Goal: Task Accomplishment & Management: Complete application form

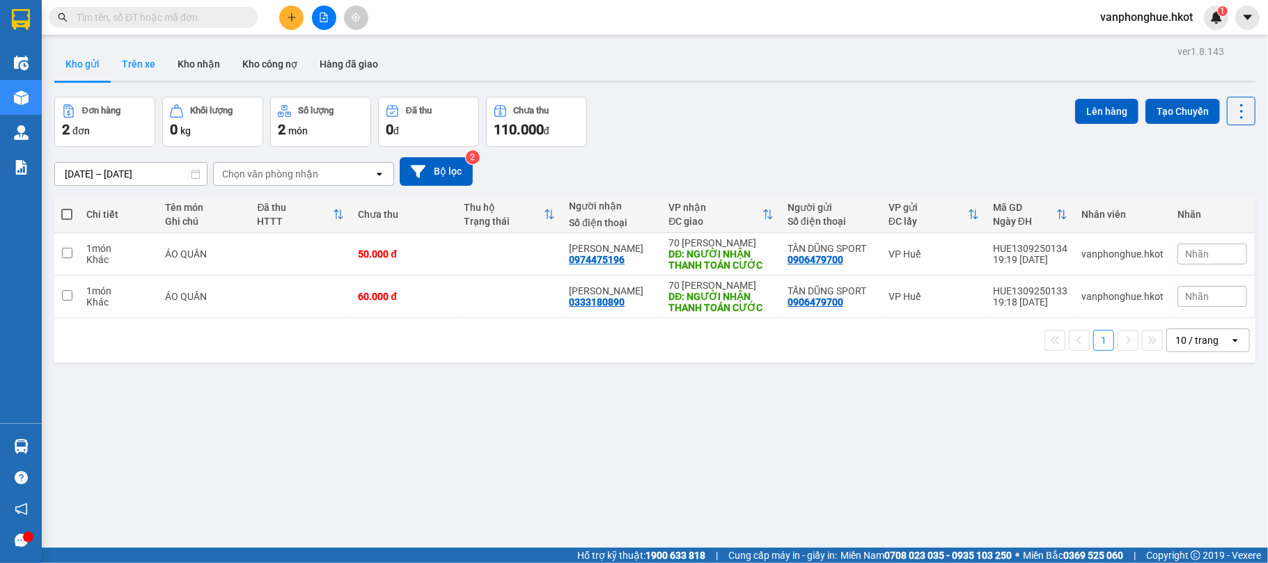
click at [132, 58] on button "Trên xe" at bounding box center [139, 63] width 56 height 33
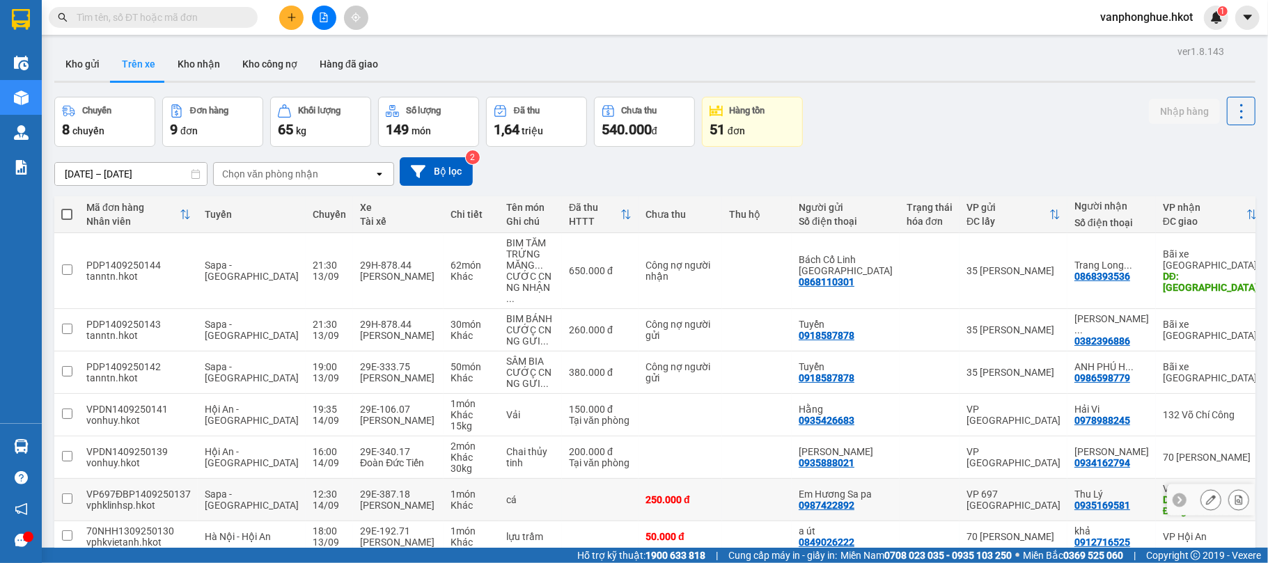
click at [65, 494] on input "checkbox" at bounding box center [67, 499] width 10 height 10
checkbox input "true"
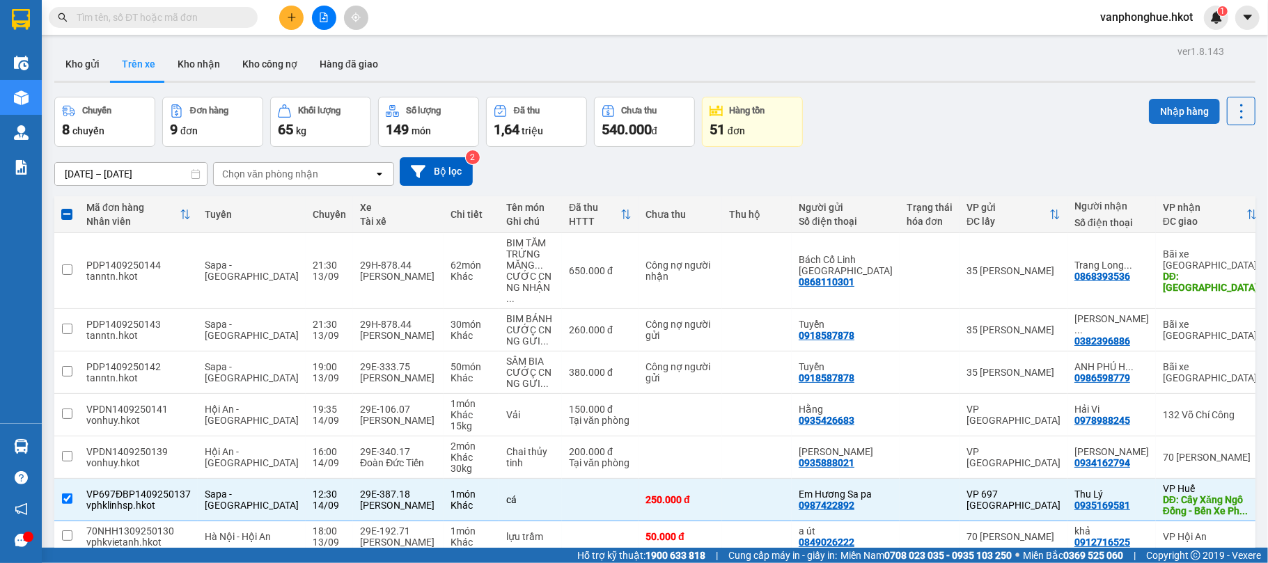
click at [1155, 109] on button "Nhập hàng" at bounding box center [1184, 111] width 71 height 25
checkbox input "false"
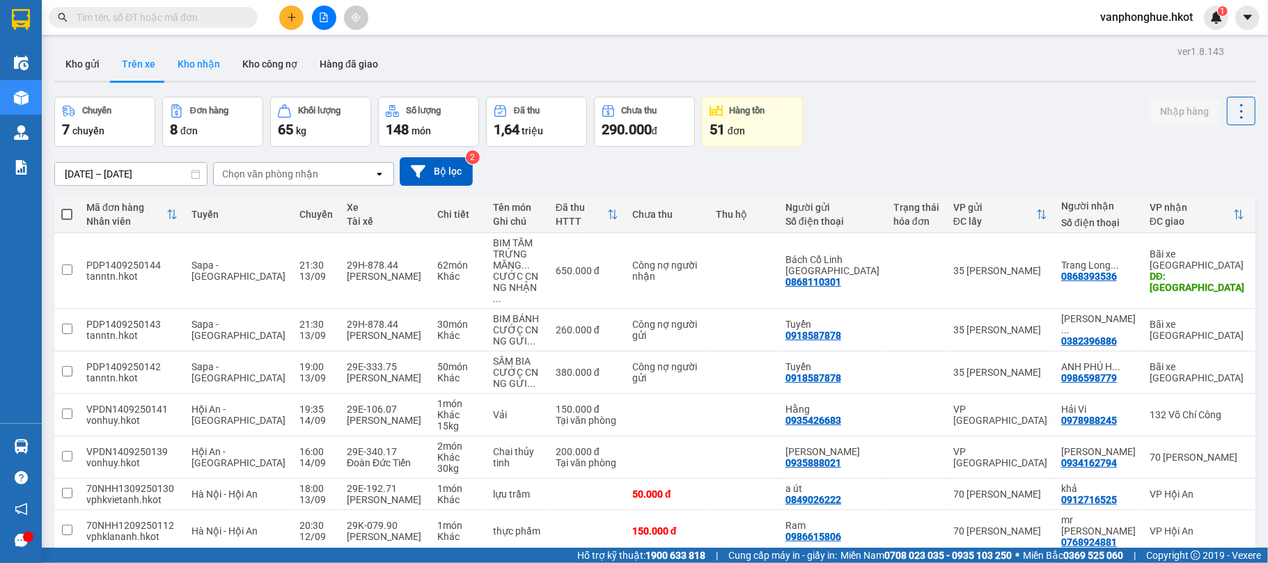
click at [209, 68] on button "Kho nhận" at bounding box center [198, 63] width 65 height 33
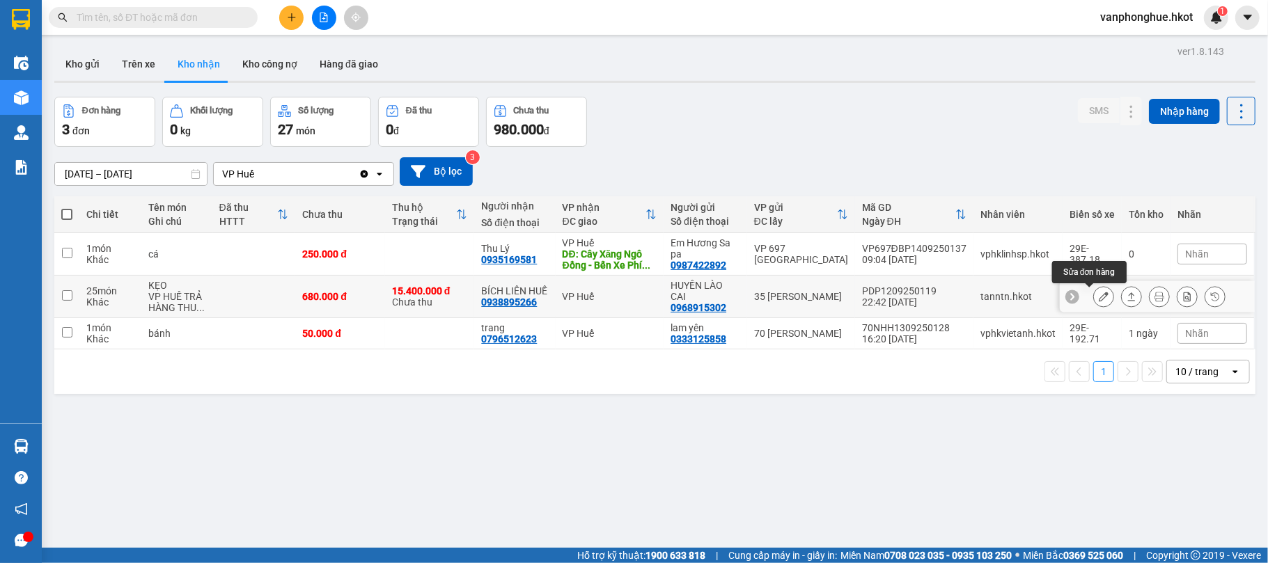
click at [1099, 298] on icon at bounding box center [1104, 297] width 10 height 10
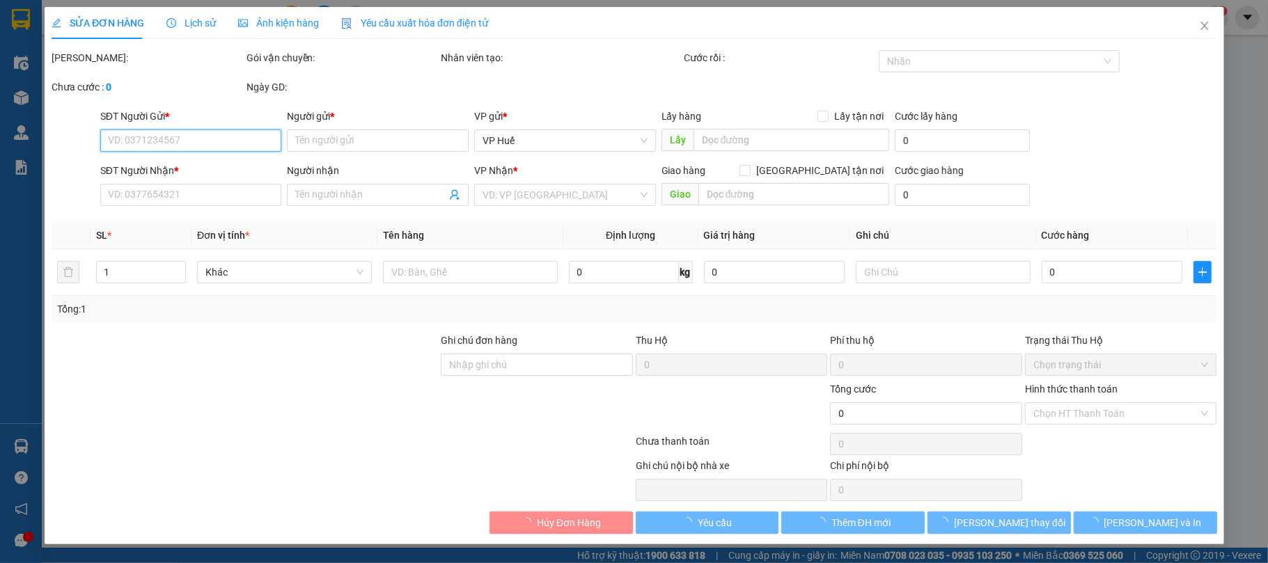
type input "0968915302"
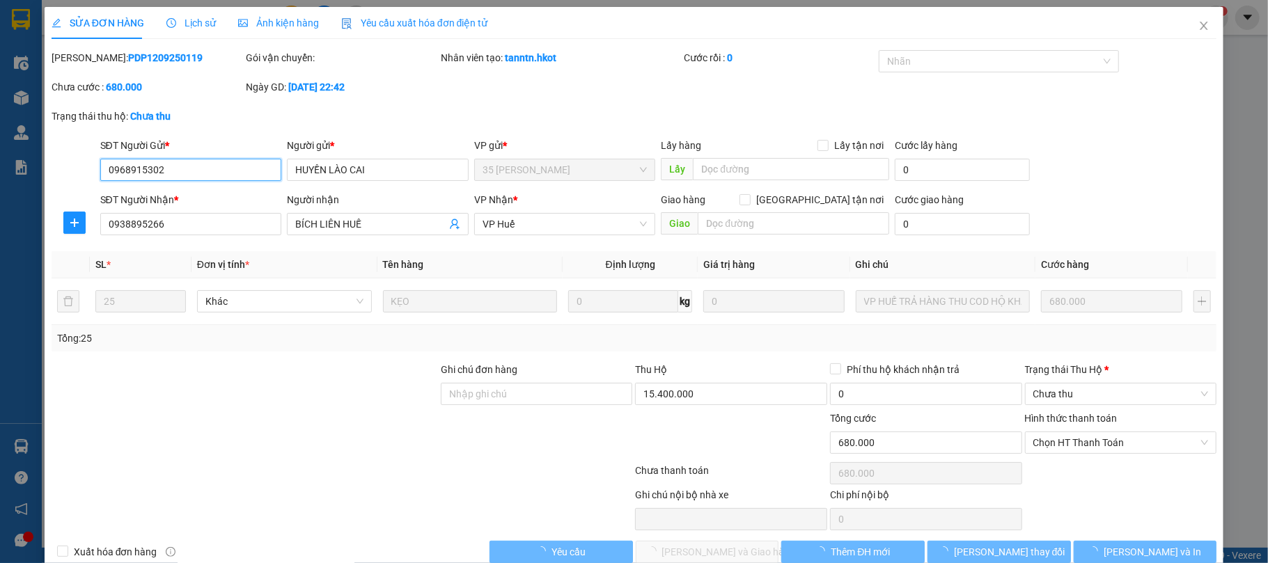
type input "HUYỀN LÀO CAI"
type input "0938895266"
type input "BÍCH LIÊN HUẾ"
type input "680.000"
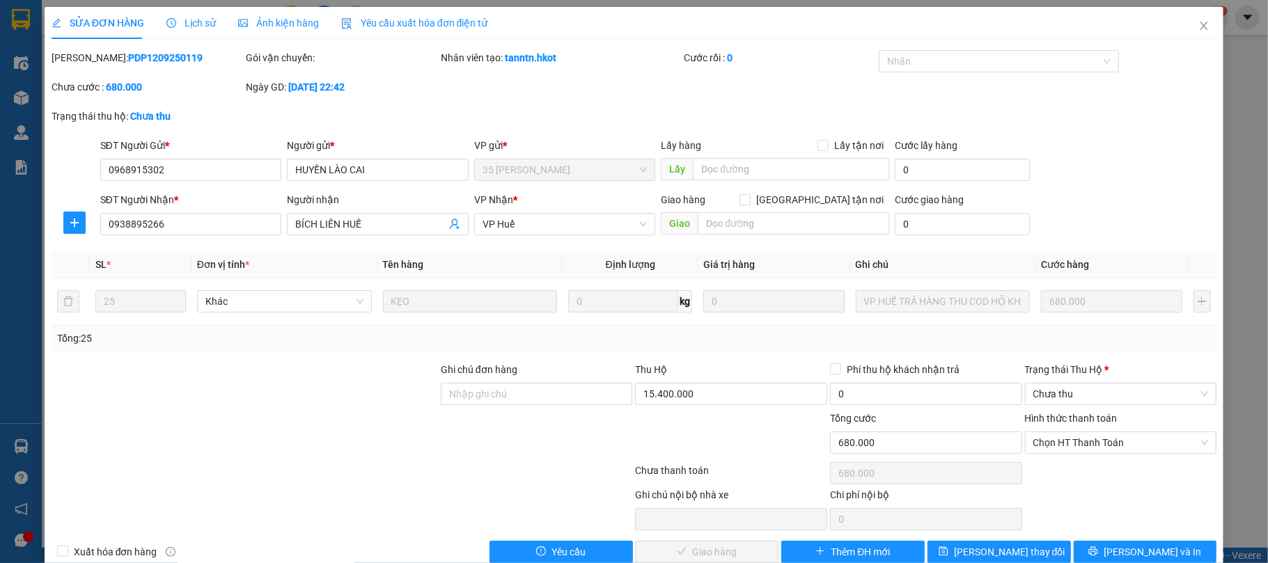
click at [597, 430] on div at bounding box center [536, 435] width 195 height 49
click at [1084, 444] on span "Chọn HT Thanh Toán" at bounding box center [1120, 442] width 175 height 21
click at [1056, 409] on div "Chuyển khoản" at bounding box center [1109, 416] width 173 height 15
type input "0"
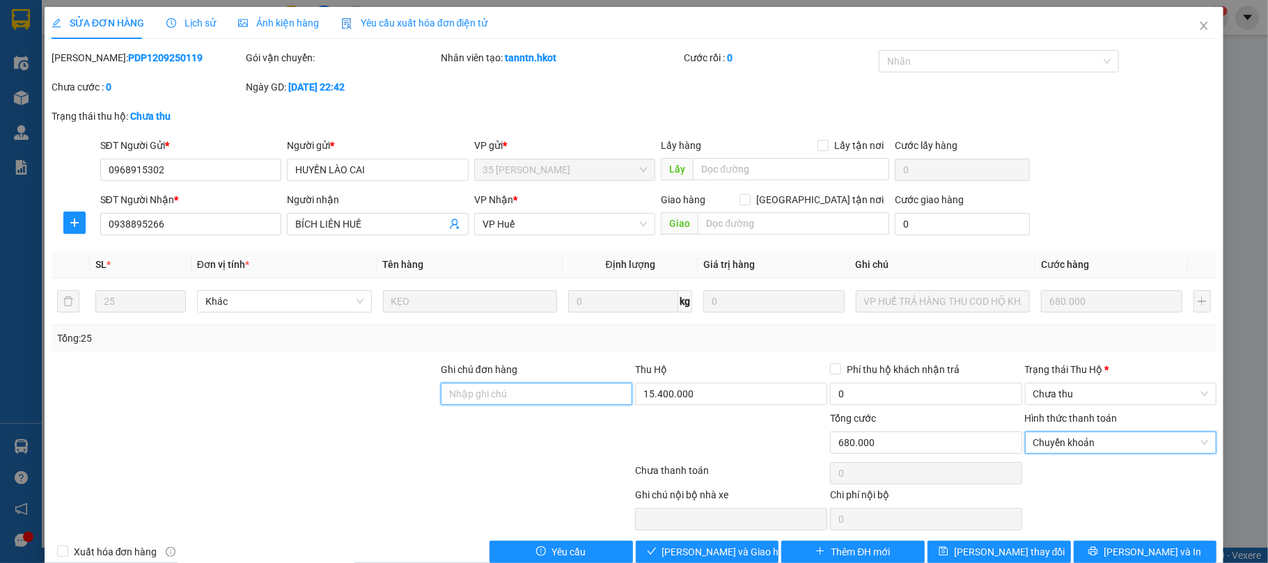
click at [572, 401] on input "Ghi chú đơn hàng" at bounding box center [537, 394] width 192 height 22
click at [1076, 387] on span "Chưa thu" at bounding box center [1120, 394] width 175 height 21
type input "Sang đã ck cty ngày 15/9"
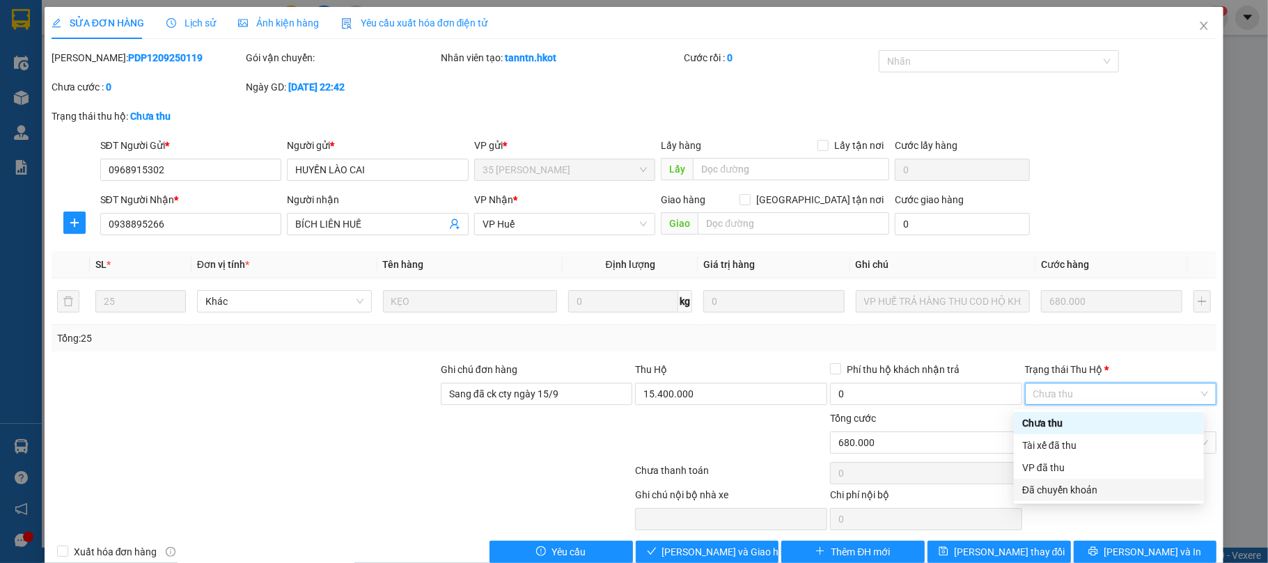
click at [1084, 486] on div "Đã chuyển khoản" at bounding box center [1108, 490] width 173 height 15
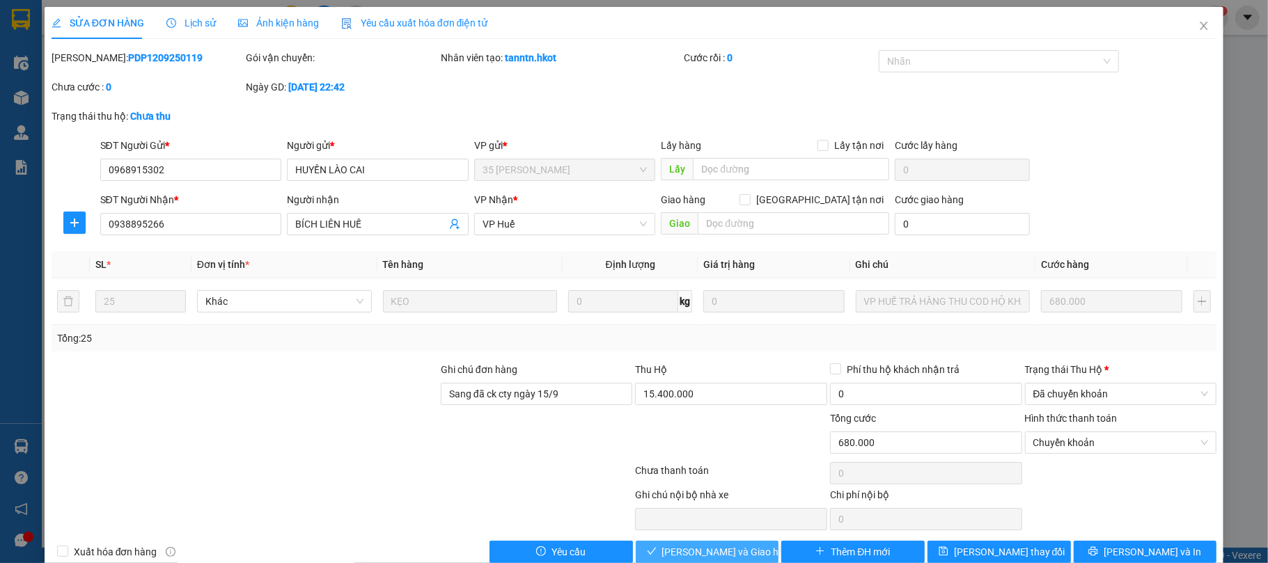
click at [725, 553] on span "Lưu và Giao hàng" at bounding box center [729, 552] width 134 height 15
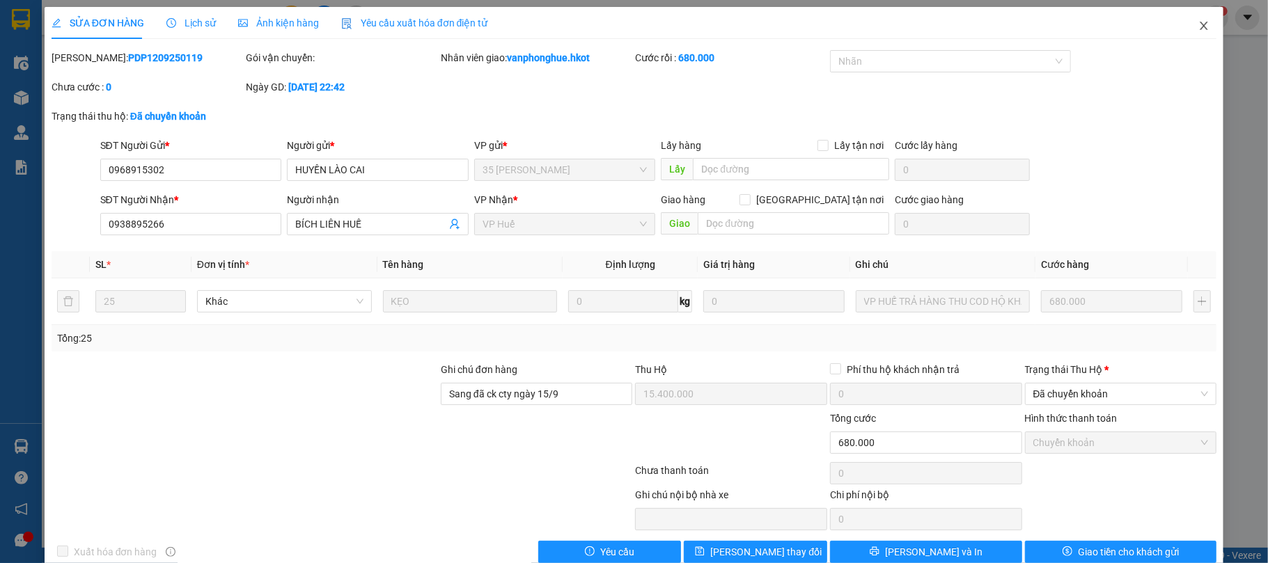
click at [1198, 22] on icon "close" at bounding box center [1203, 25] width 11 height 11
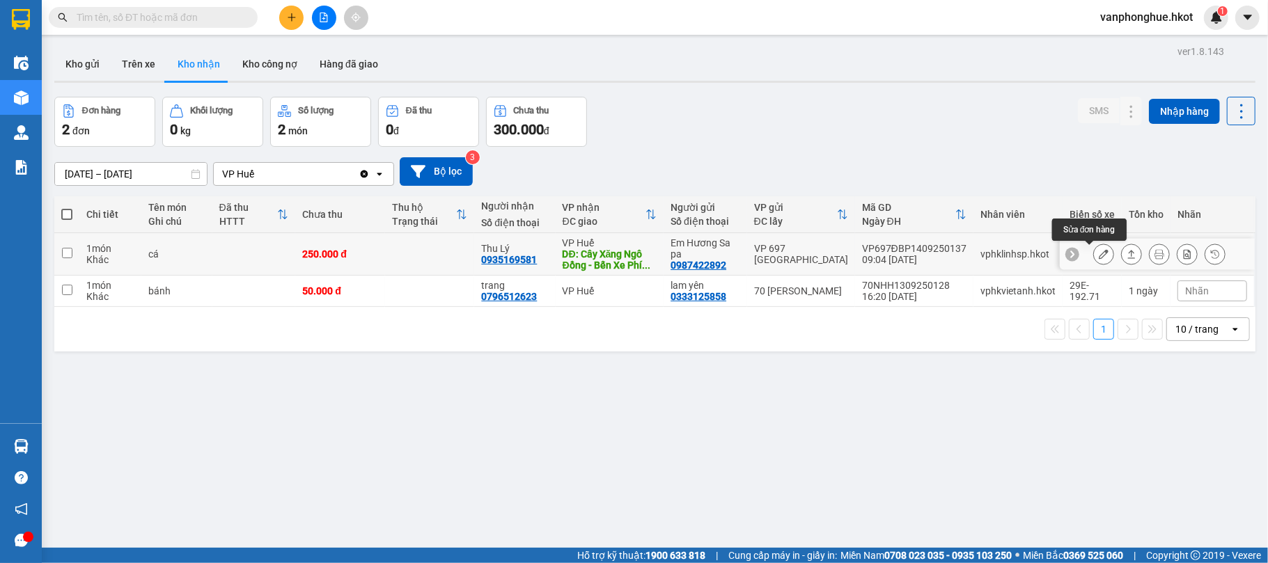
click at [1099, 251] on icon at bounding box center [1104, 254] width 10 height 10
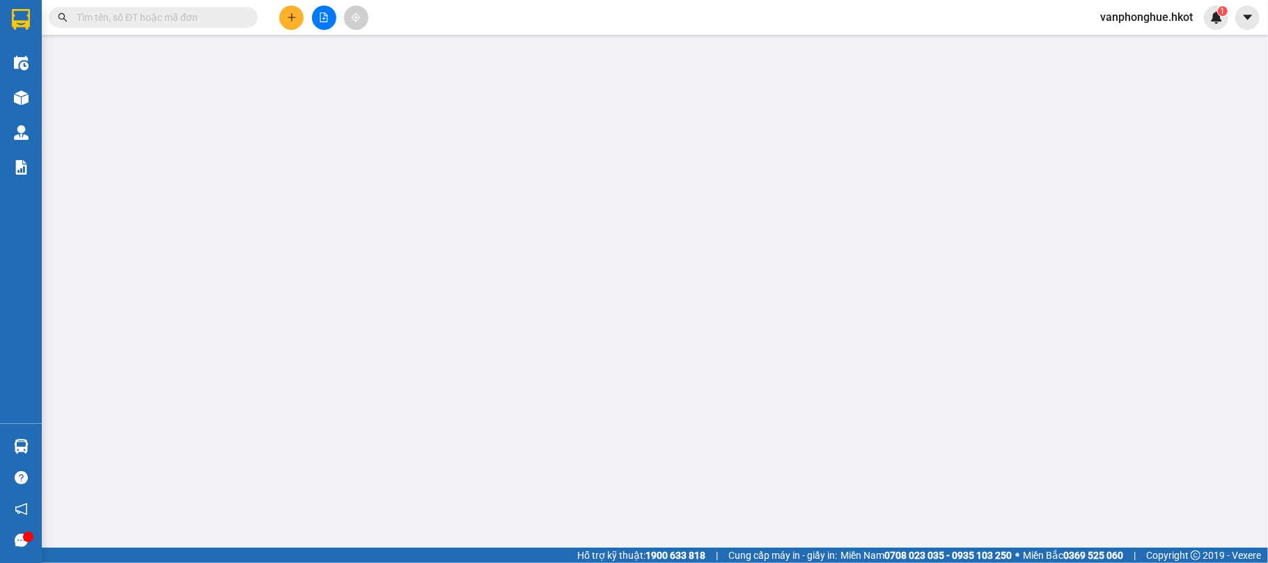
type input "0987422892"
type input "Em Hương Sa pa"
type input "0935169581"
type input "Thu Lý"
type input "Cây Xăng Ngô Đồng - Bến Xe Phía Bắc Huế"
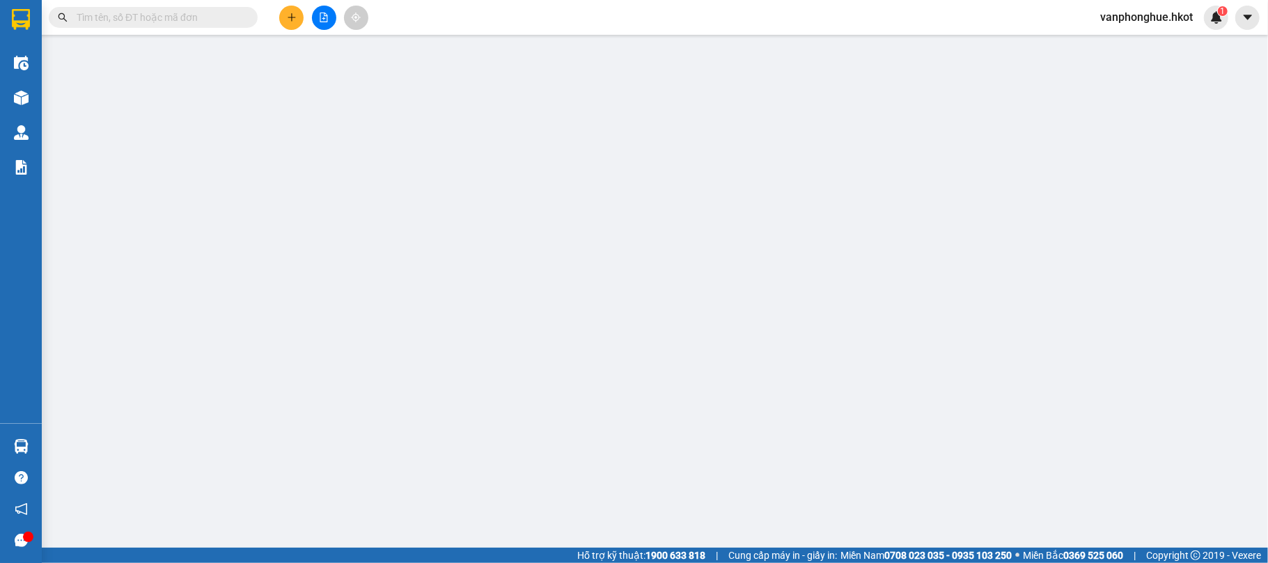
type input "250.000"
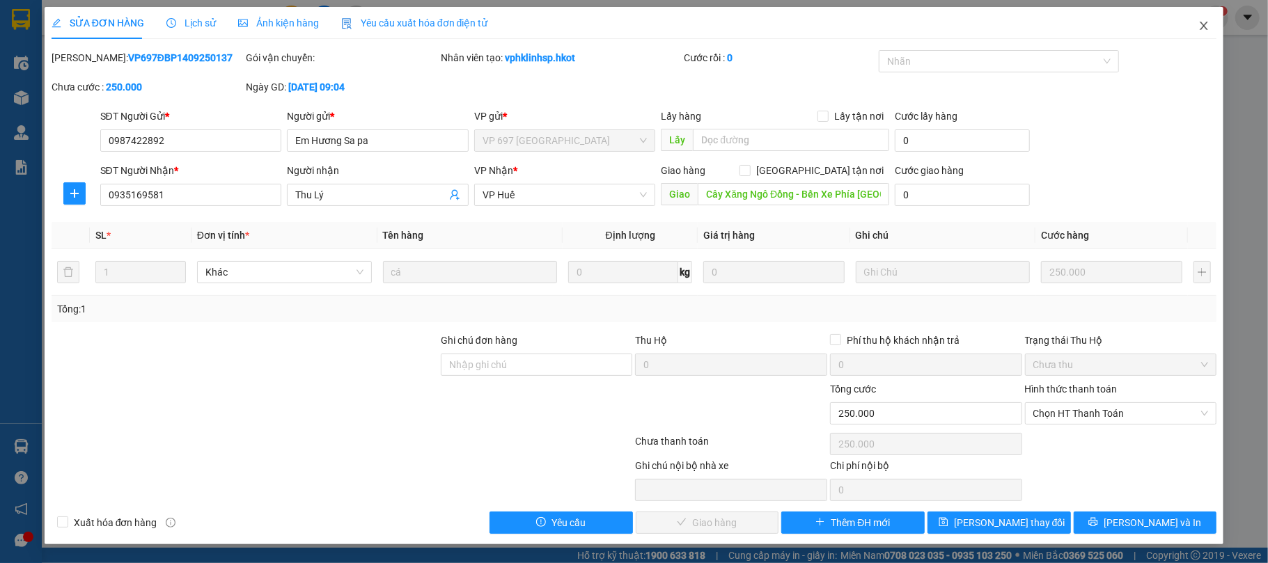
click at [1204, 25] on icon "close" at bounding box center [1203, 25] width 11 height 11
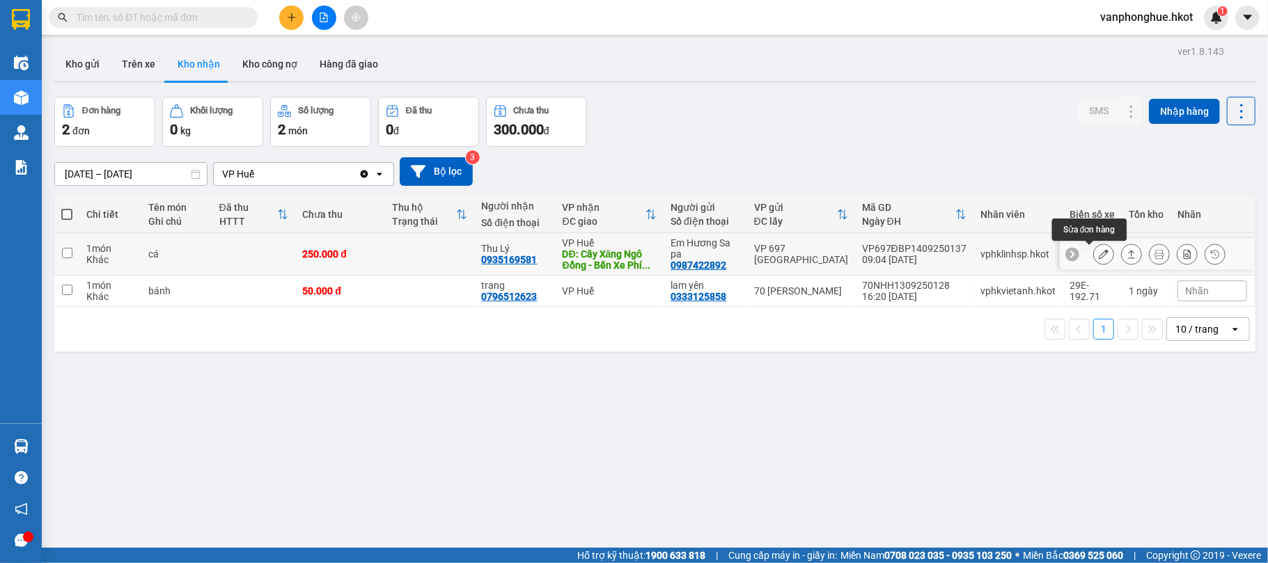
click at [1099, 252] on icon at bounding box center [1104, 254] width 10 height 10
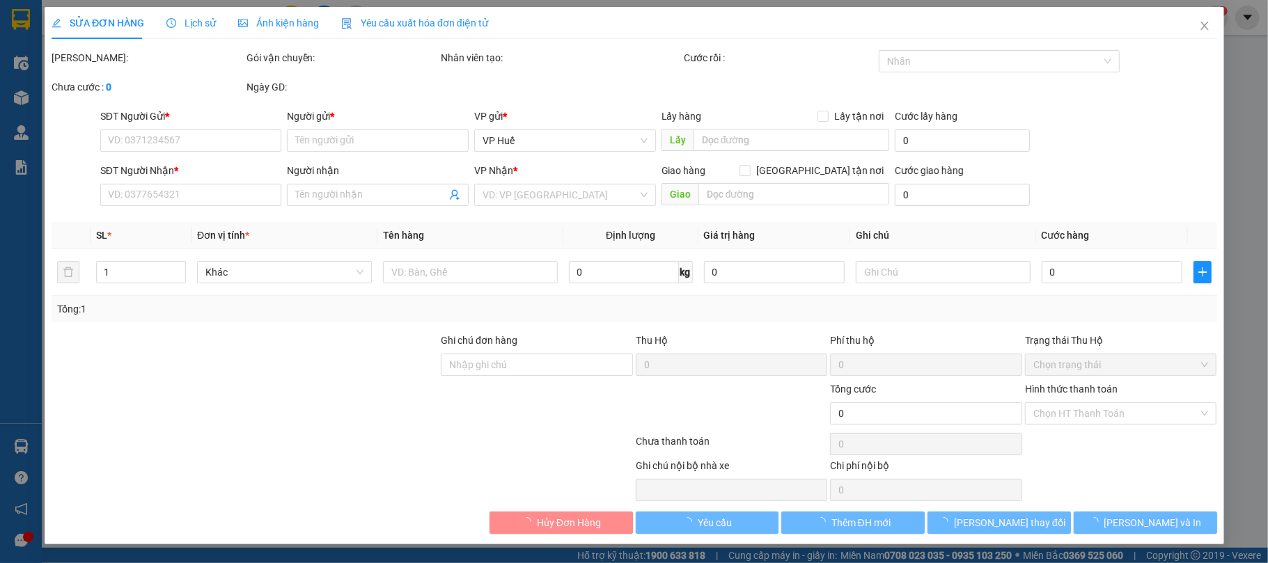
type input "0987422892"
type input "Em Hương Sa pa"
type input "0935169581"
type input "Thu Lý"
type input "Cây Xăng Ngô Đồng - Bến Xe Phía Bắc Huế"
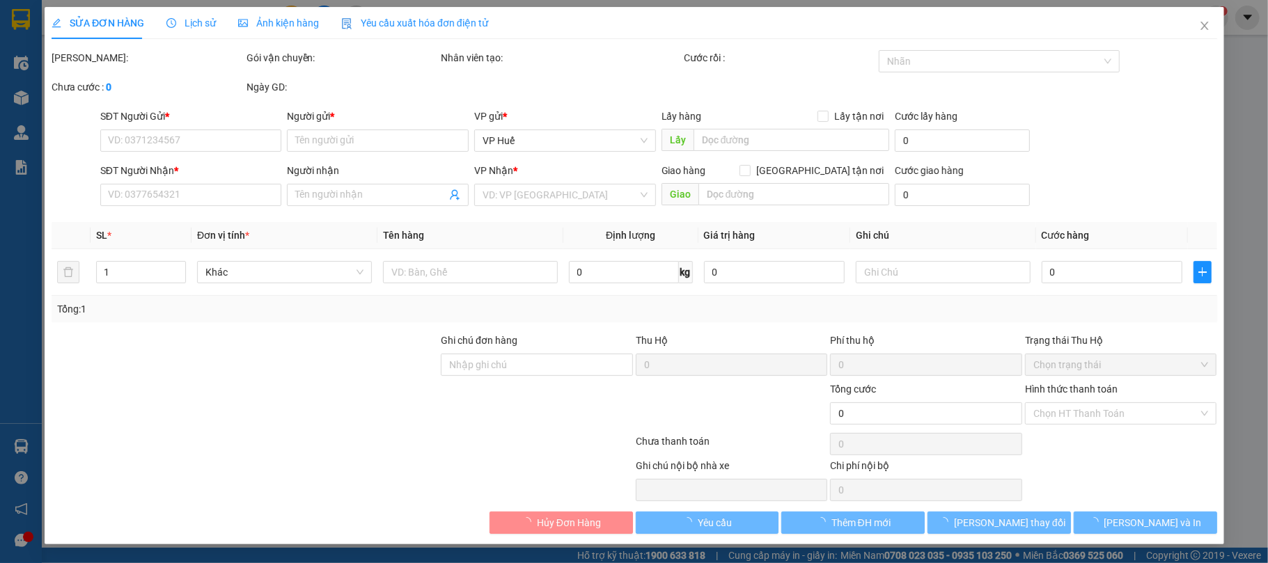
type input "250.000"
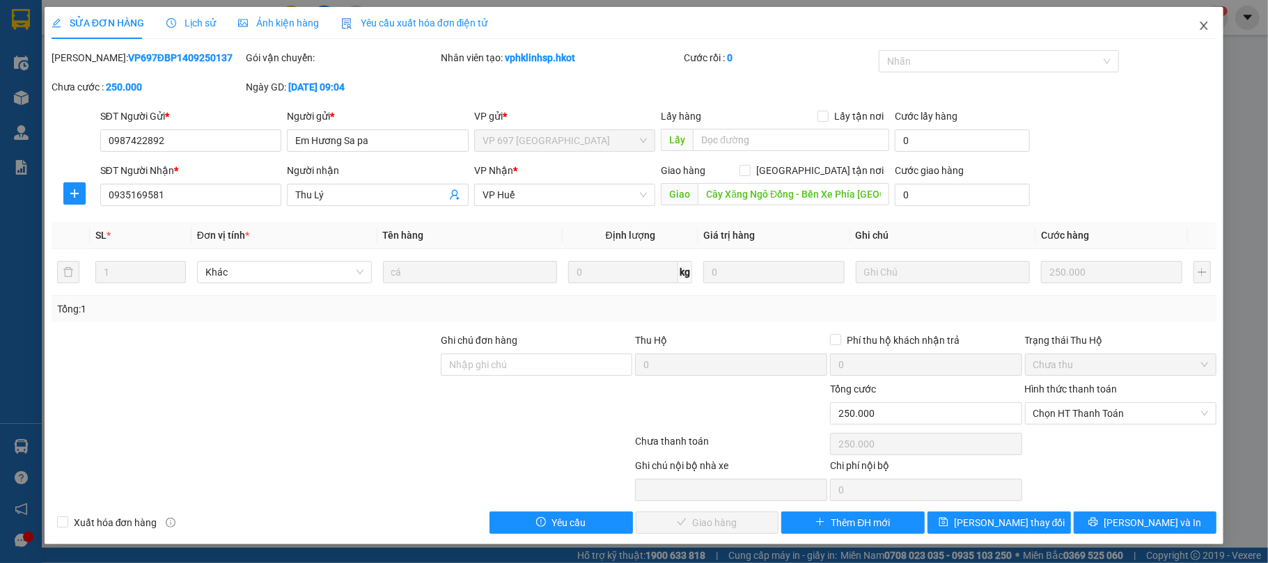
click at [1207, 26] on icon "close" at bounding box center [1203, 25] width 11 height 11
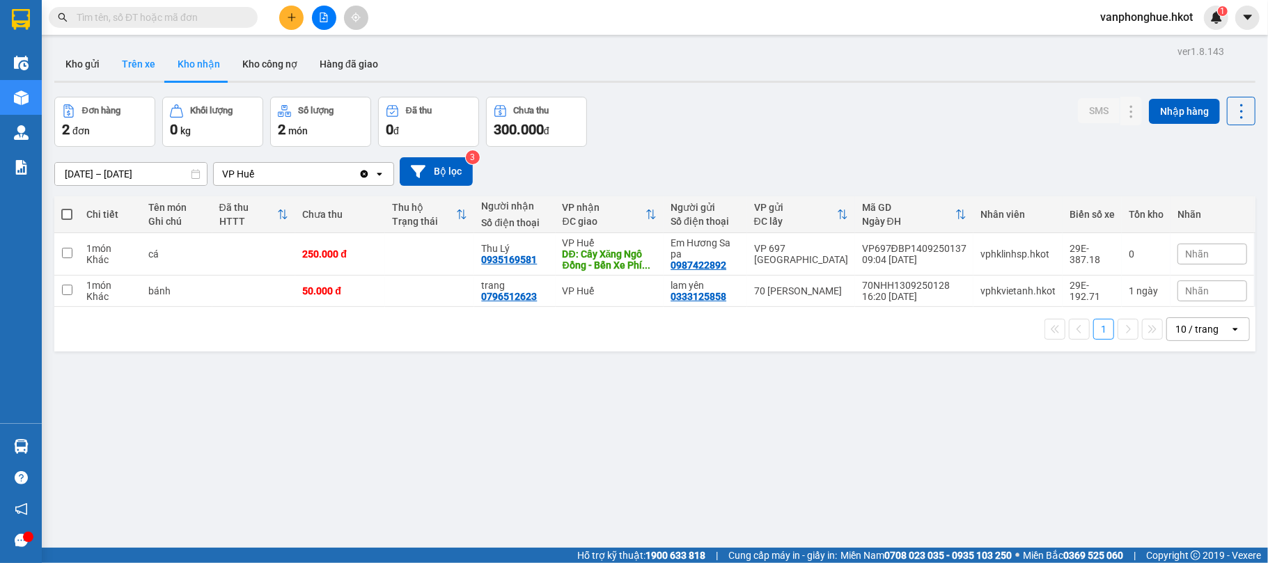
click at [132, 57] on button "Trên xe" at bounding box center [139, 63] width 56 height 33
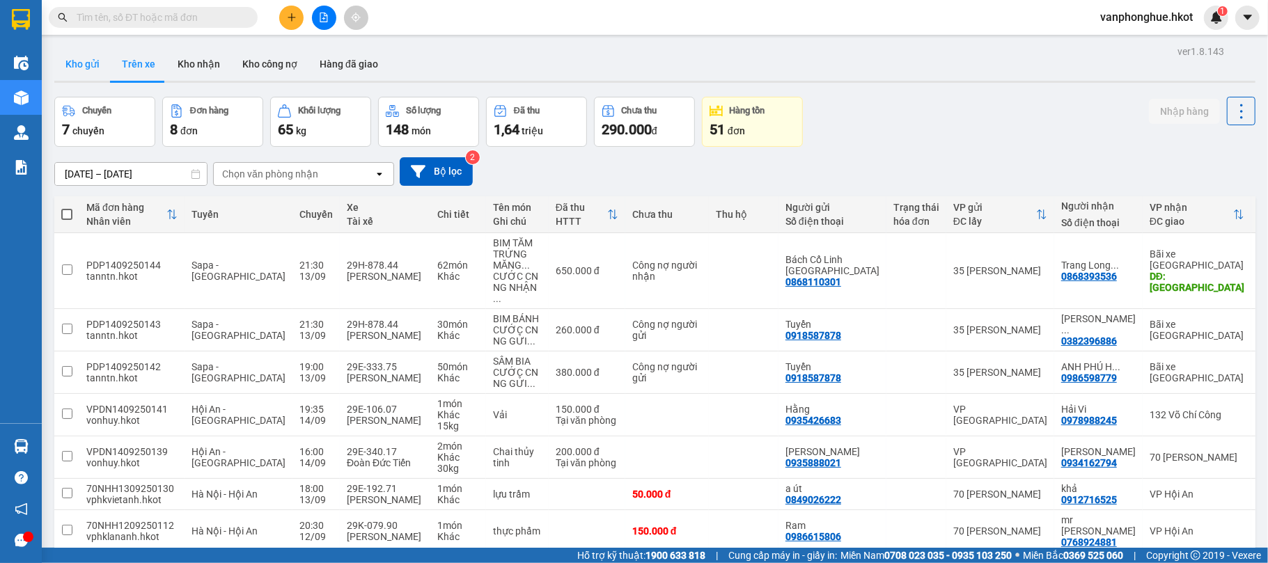
click at [90, 64] on button "Kho gửi" at bounding box center [82, 63] width 56 height 33
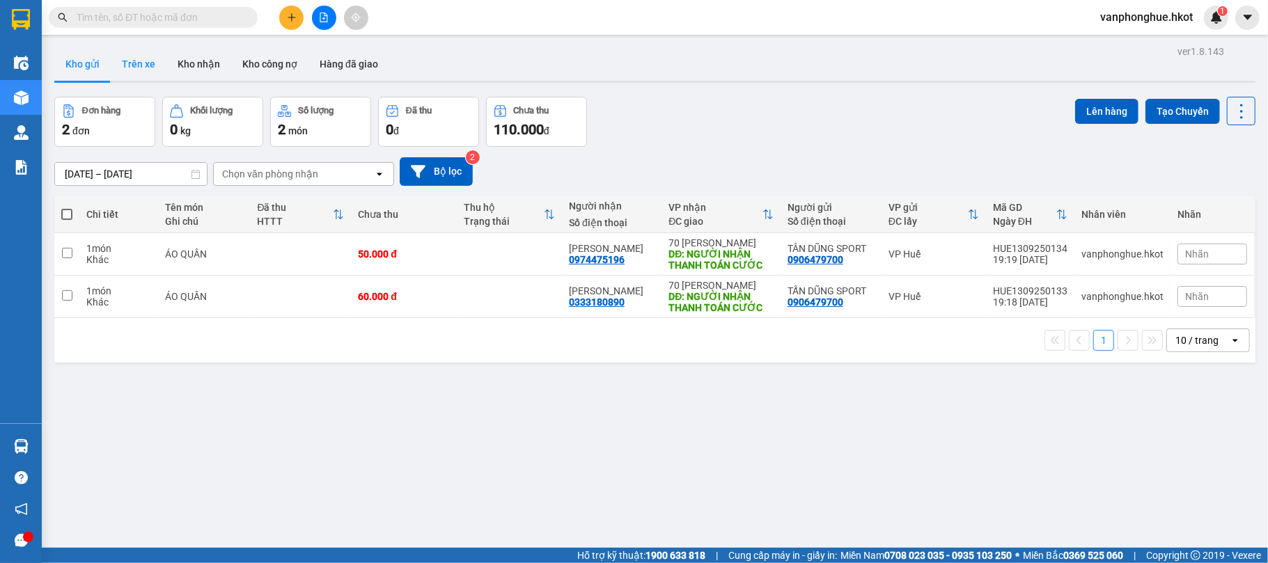
click at [145, 57] on button "Trên xe" at bounding box center [139, 63] width 56 height 33
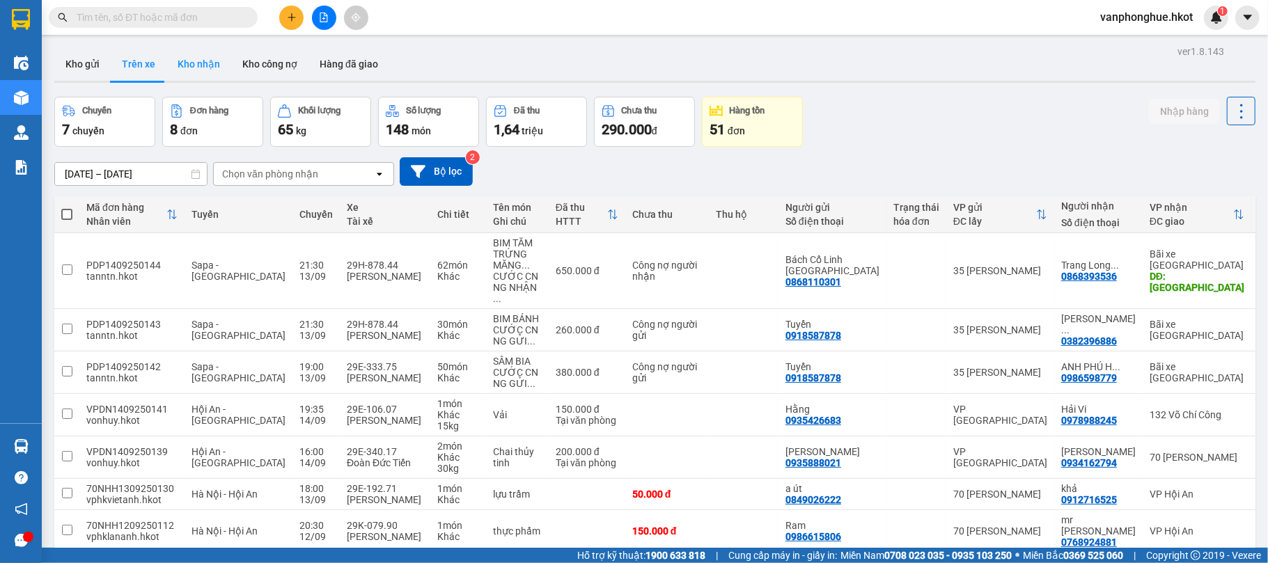
click at [198, 67] on button "Kho nhận" at bounding box center [198, 63] width 65 height 33
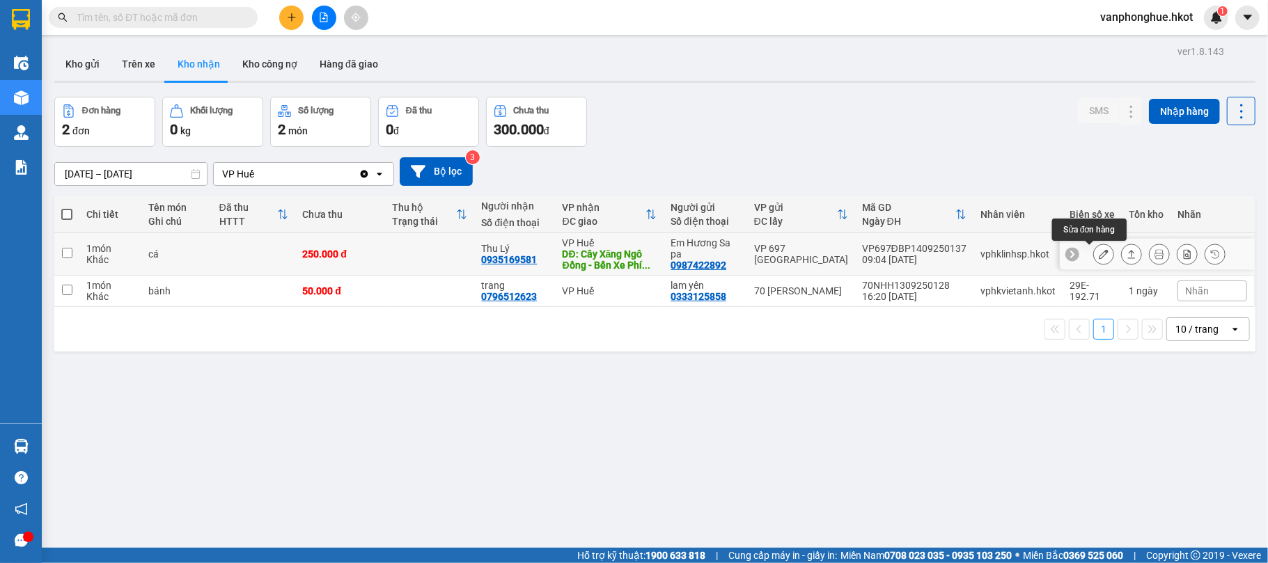
click at [1099, 254] on icon at bounding box center [1104, 254] width 10 height 10
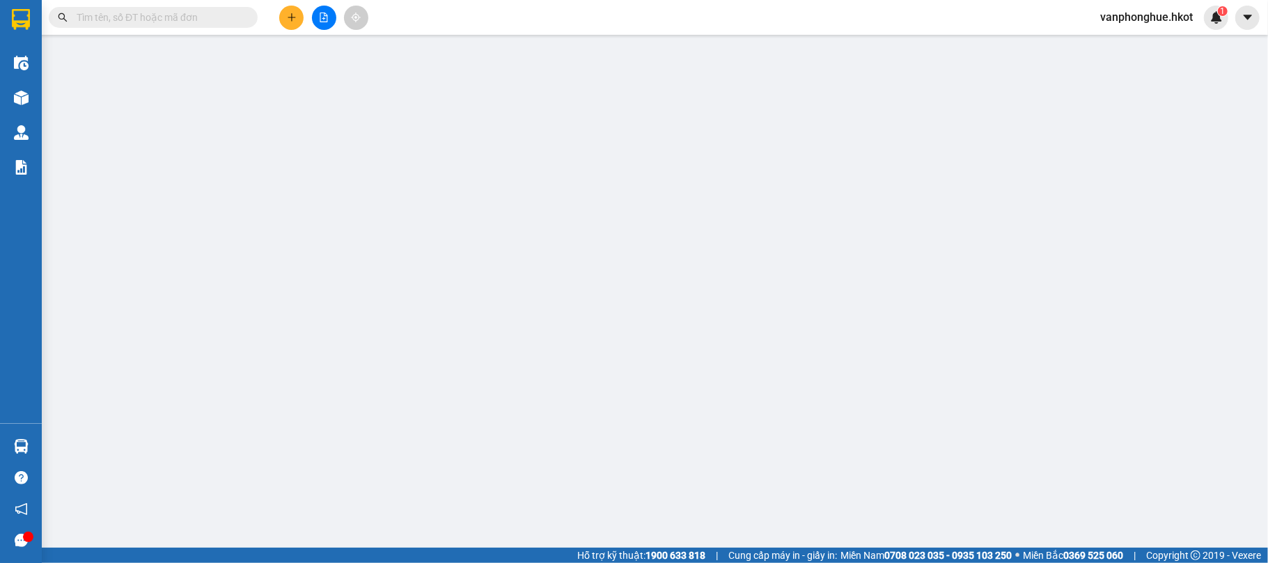
type input "0987422892"
type input "Em Hương Sa pa"
type input "0935169581"
type input "Thu Lý"
type input "Cây Xăng Ngô Đồng - Bến Xe Phía Bắc Huế"
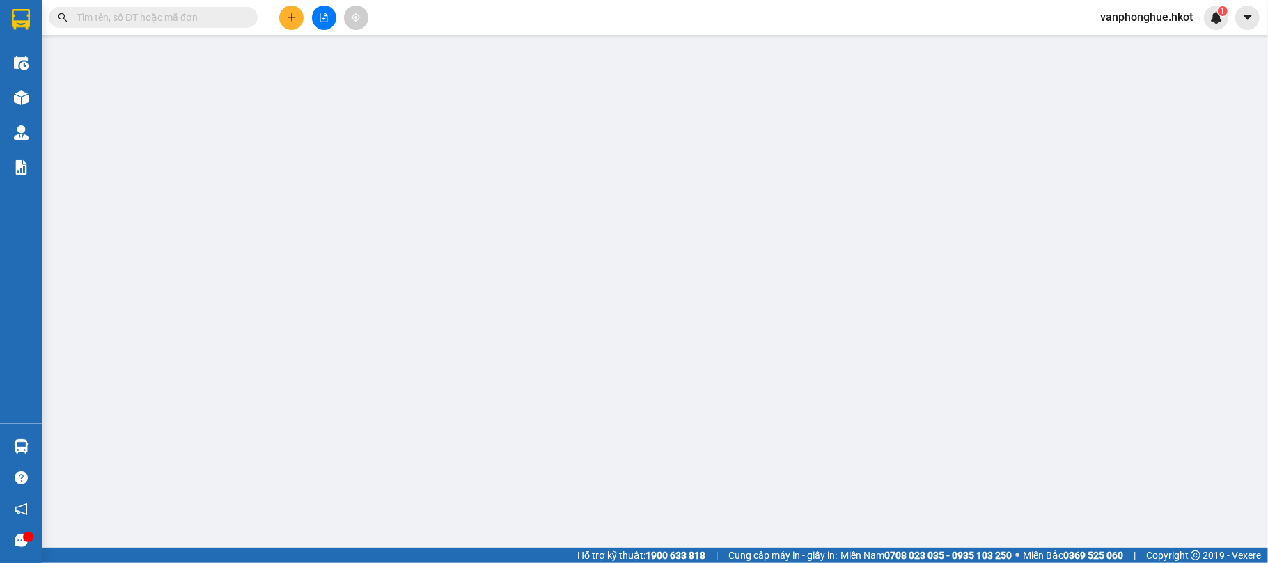
type input "250.000"
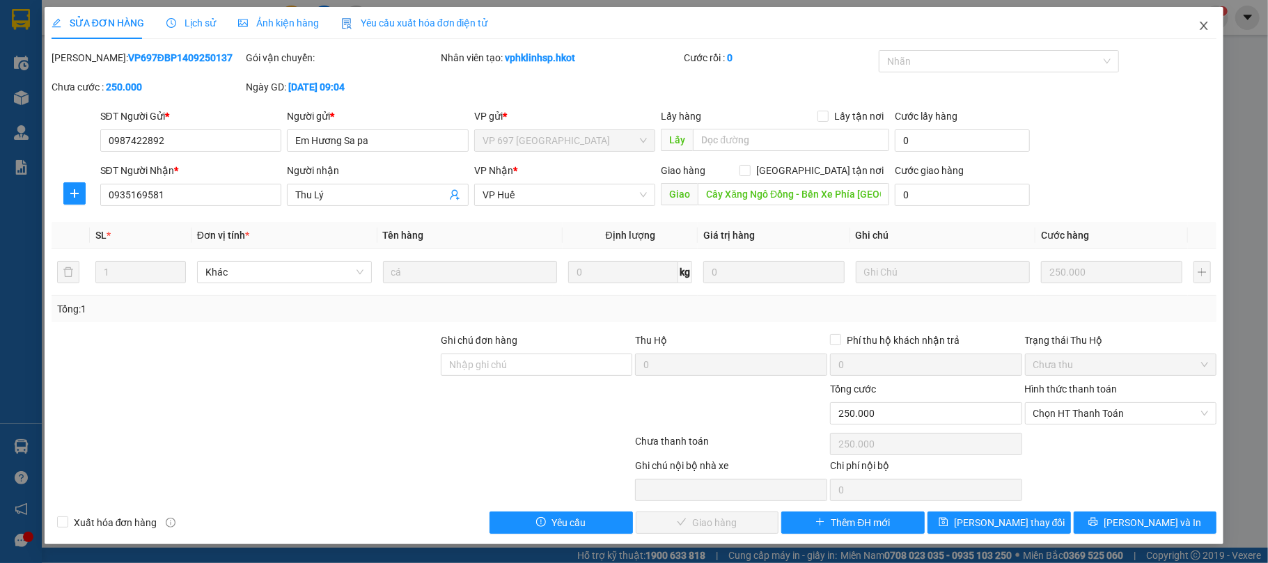
click at [1210, 22] on icon "close" at bounding box center [1203, 25] width 11 height 11
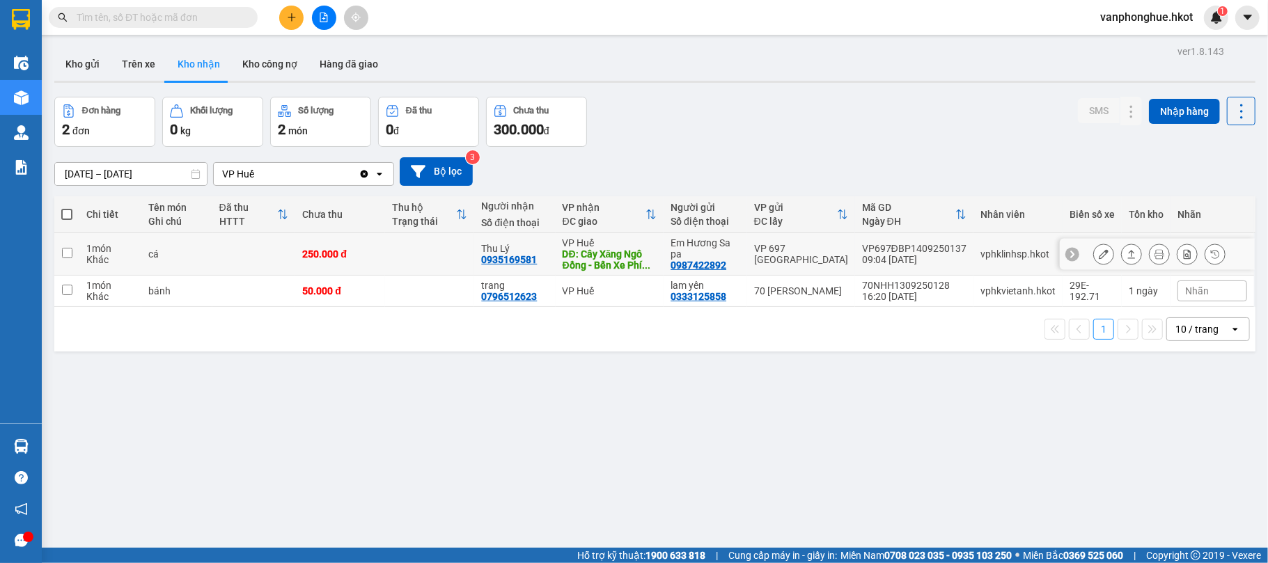
click at [1094, 249] on button at bounding box center [1103, 254] width 19 height 24
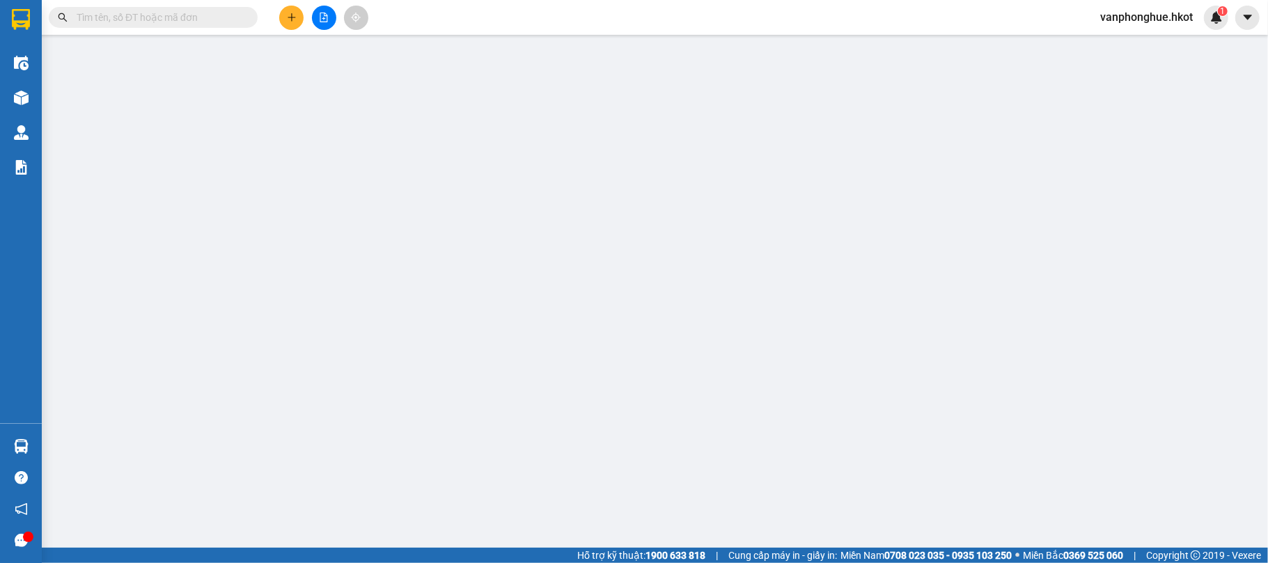
type input "0987422892"
type input "Em Hương Sa pa"
type input "0935169581"
type input "Thu Lý"
type input "Cây Xăng Ngô Đồng - Bến Xe Phía Bắc Huế"
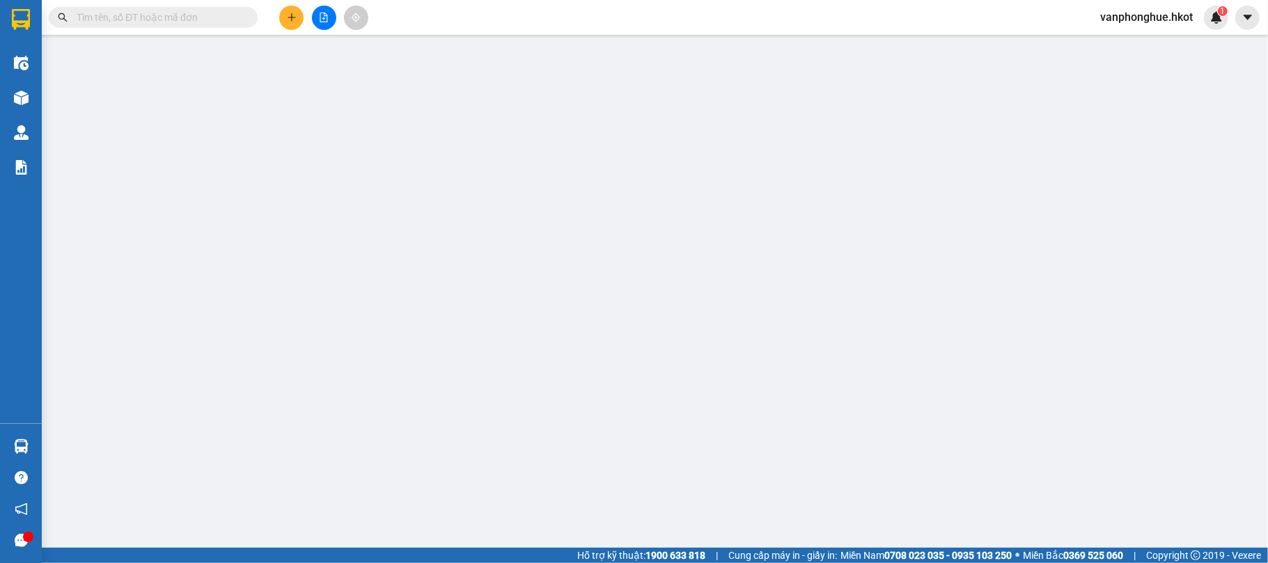
type input "250.000"
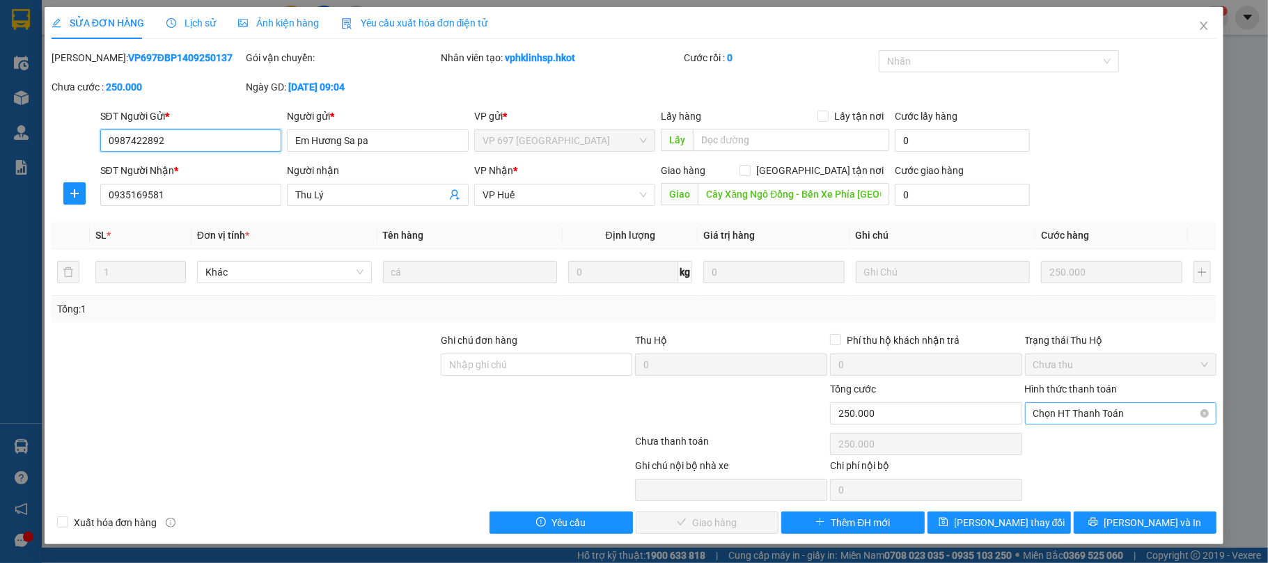
click at [1101, 415] on span "Chọn HT Thanh Toán" at bounding box center [1120, 413] width 175 height 21
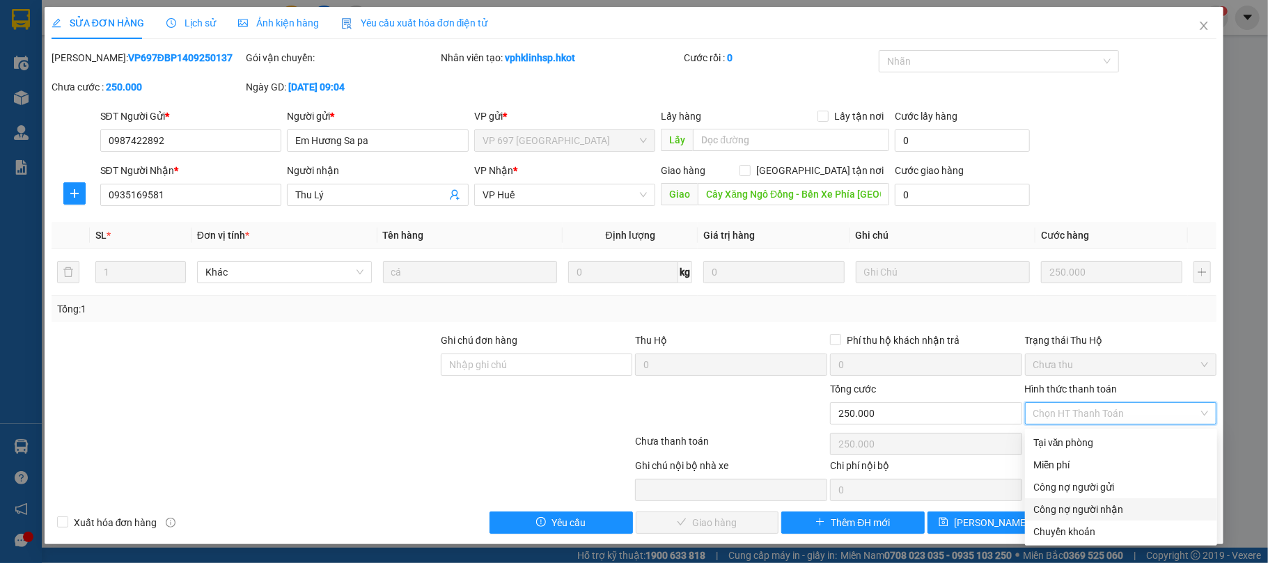
click at [1117, 506] on div "Công nợ người nhận" at bounding box center [1120, 509] width 175 height 15
type input "0"
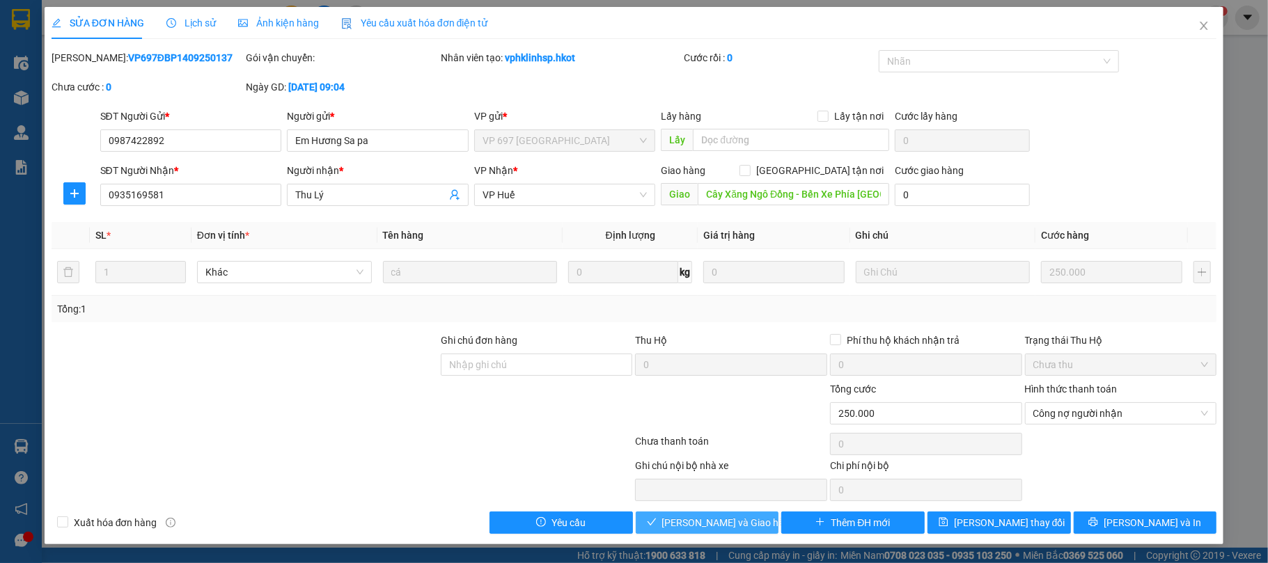
click at [725, 526] on span "Lưu và Giao hàng" at bounding box center [729, 522] width 134 height 15
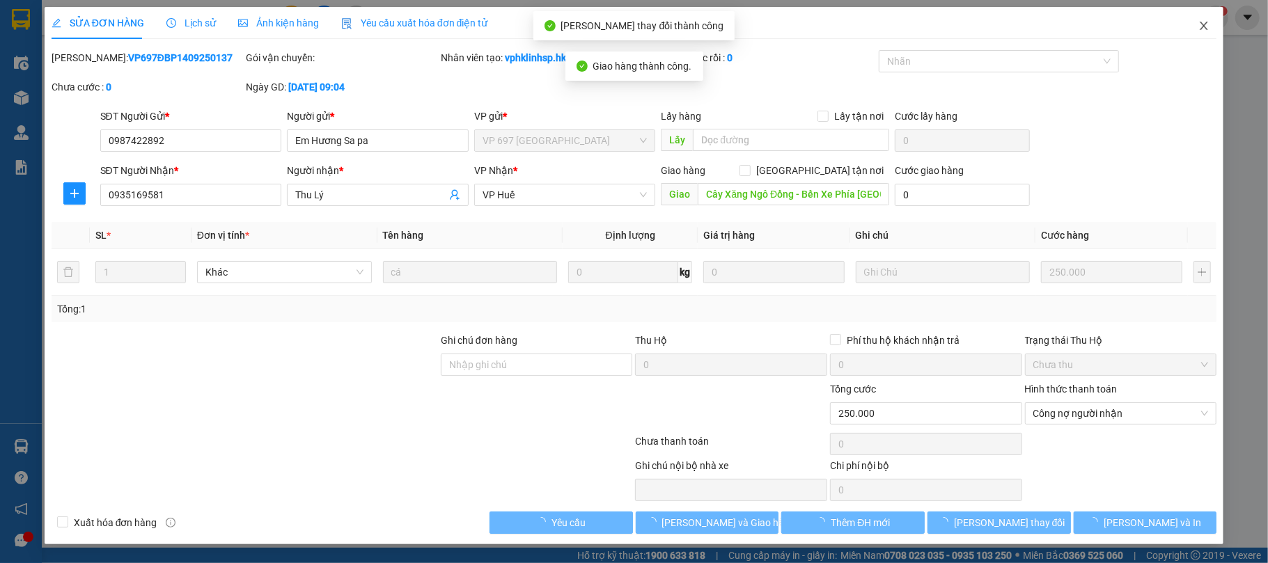
click at [1203, 26] on icon "close" at bounding box center [1203, 25] width 11 height 11
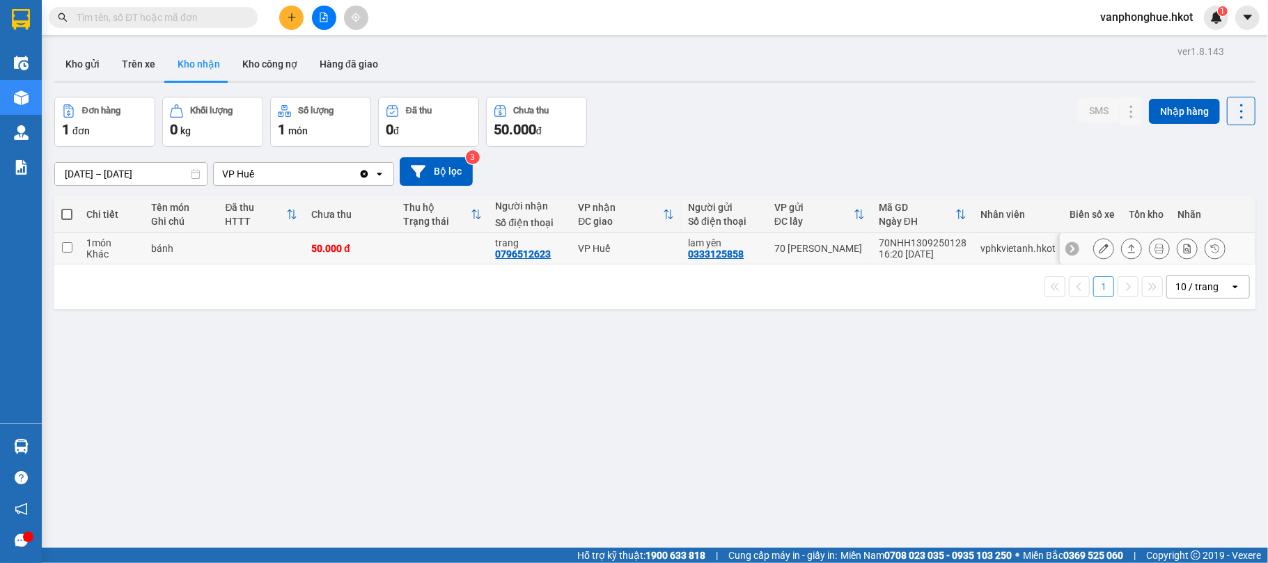
click at [1099, 247] on icon at bounding box center [1104, 249] width 10 height 10
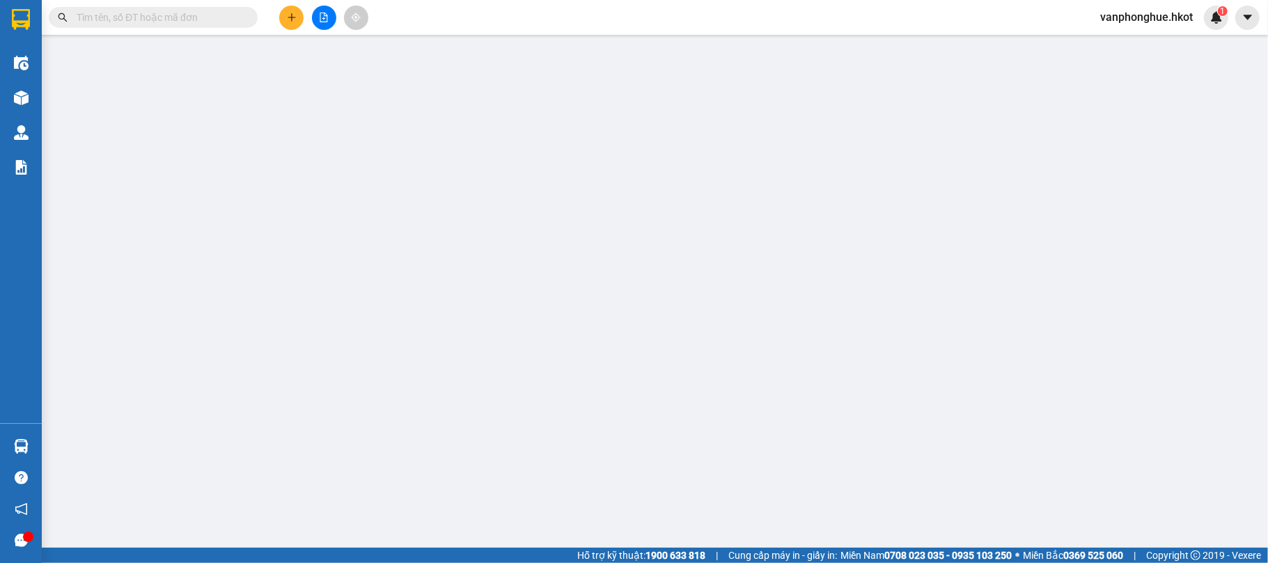
type input "0333125858"
type input "lam yên"
type input "0796512623"
type input "trang"
type input "50.000"
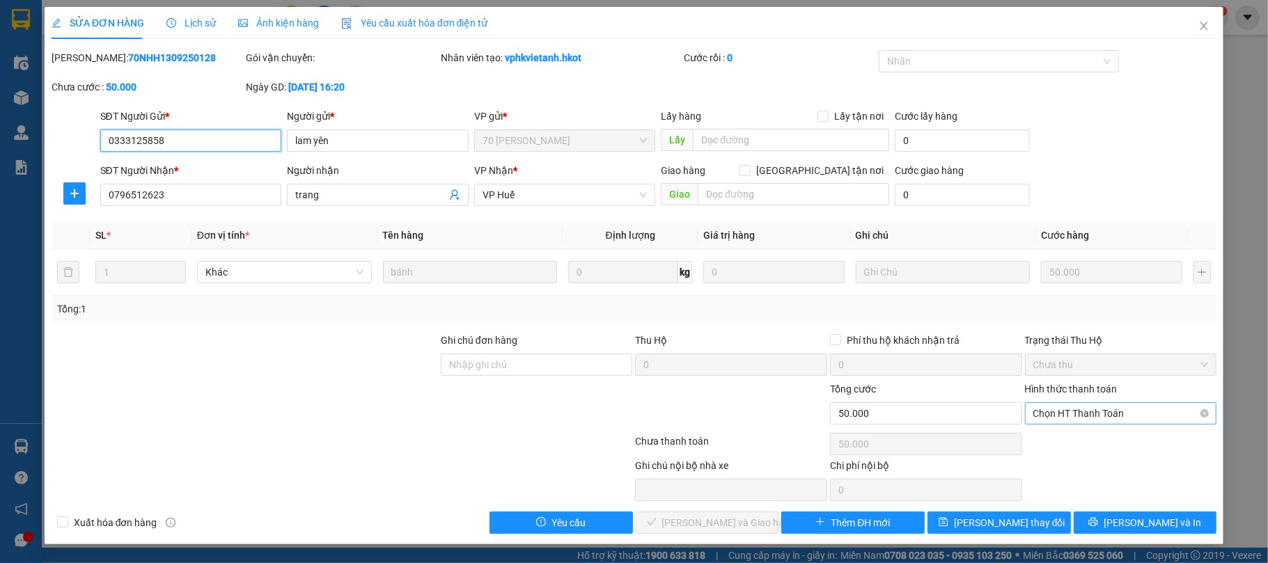
click at [1110, 418] on span "Chọn HT Thanh Toán" at bounding box center [1120, 413] width 175 height 21
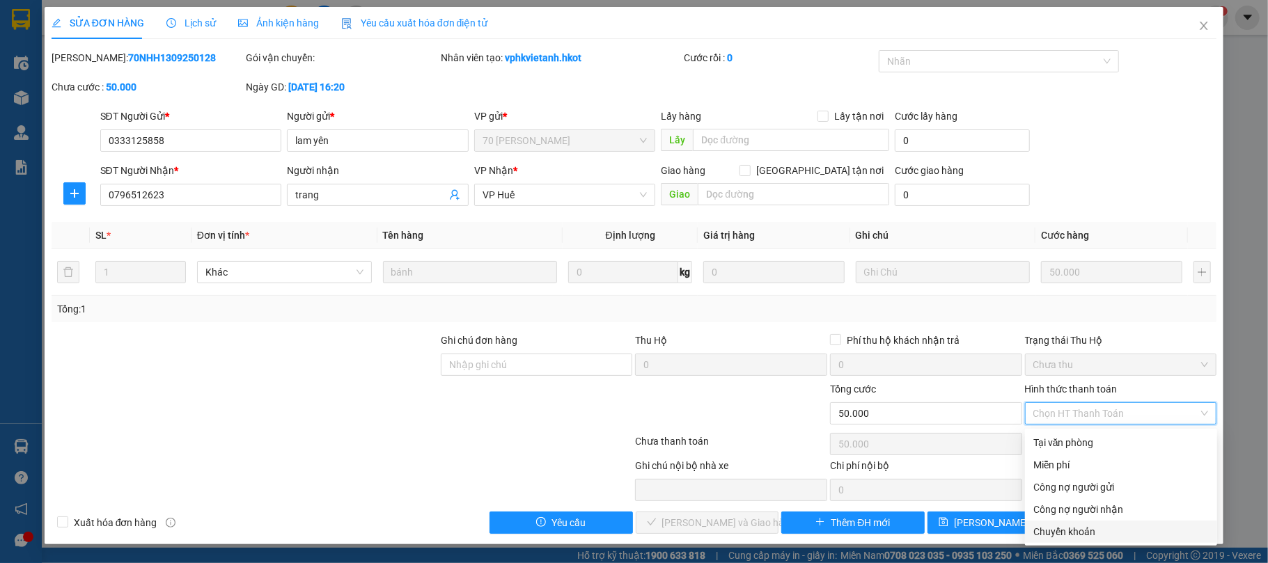
click at [1079, 529] on div "Chuyển khoản" at bounding box center [1120, 531] width 175 height 15
type input "0"
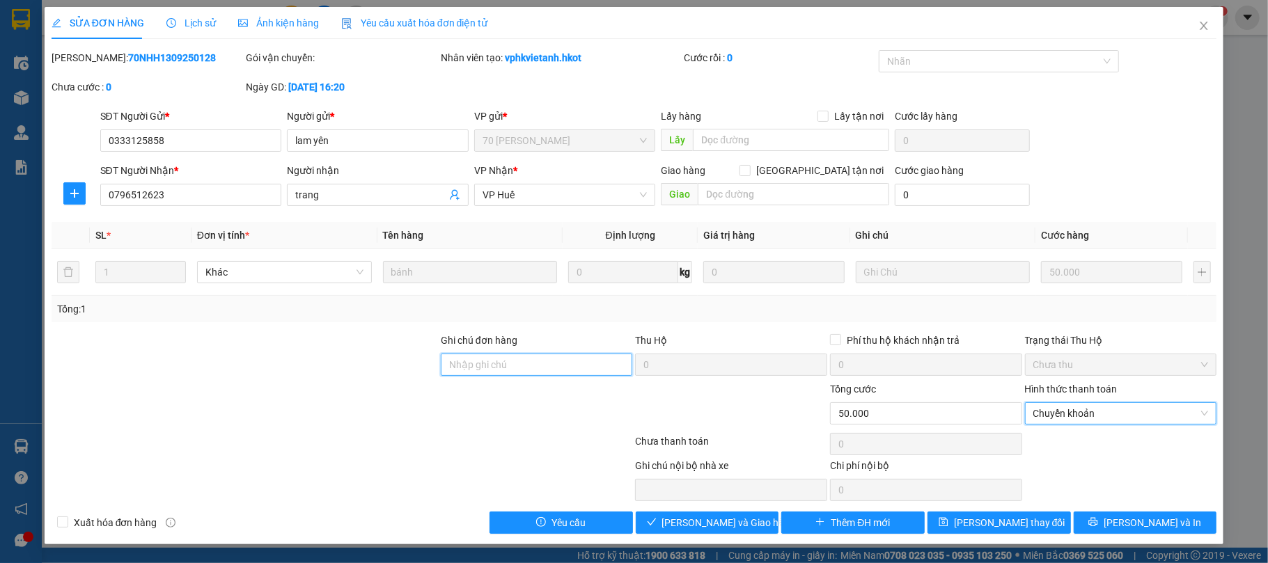
click at [577, 368] on input "Ghi chú đơn hàng" at bounding box center [537, 365] width 192 height 22
type input "Sang đã ck cty ngày 14/9"
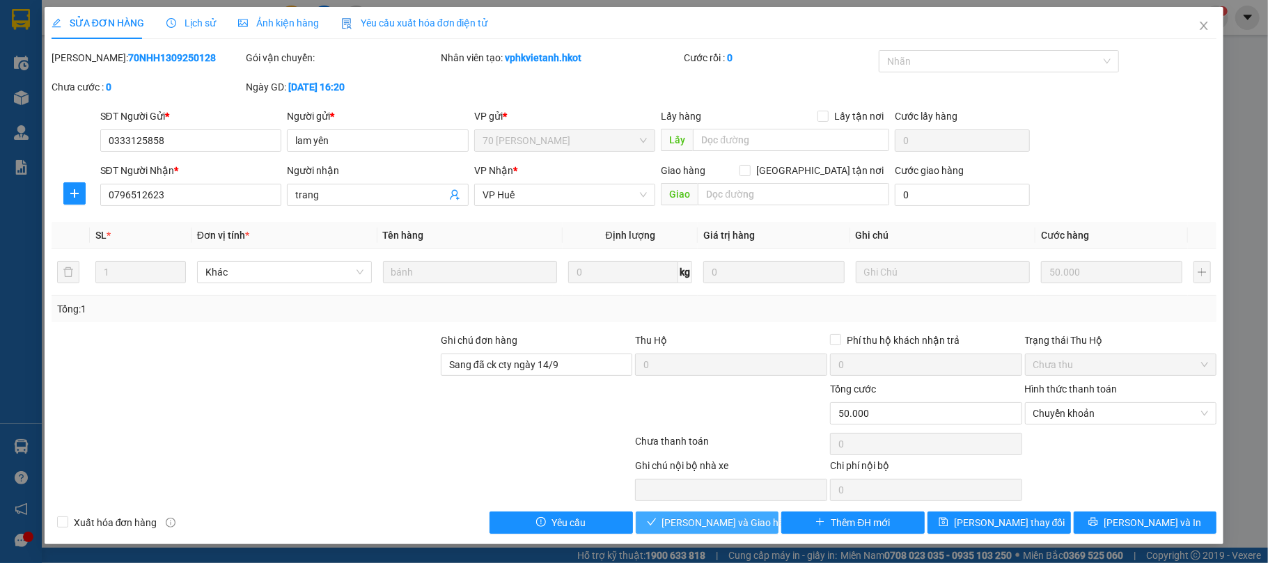
click at [730, 522] on span "Lưu và Giao hàng" at bounding box center [729, 522] width 134 height 15
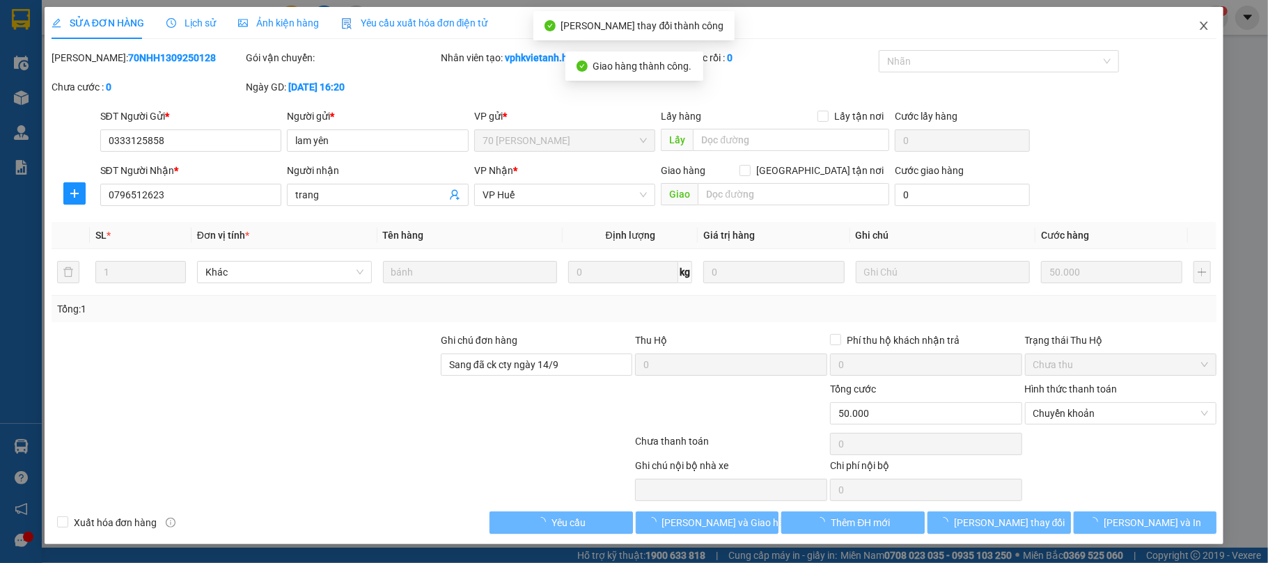
click at [1205, 29] on icon "close" at bounding box center [1203, 25] width 11 height 11
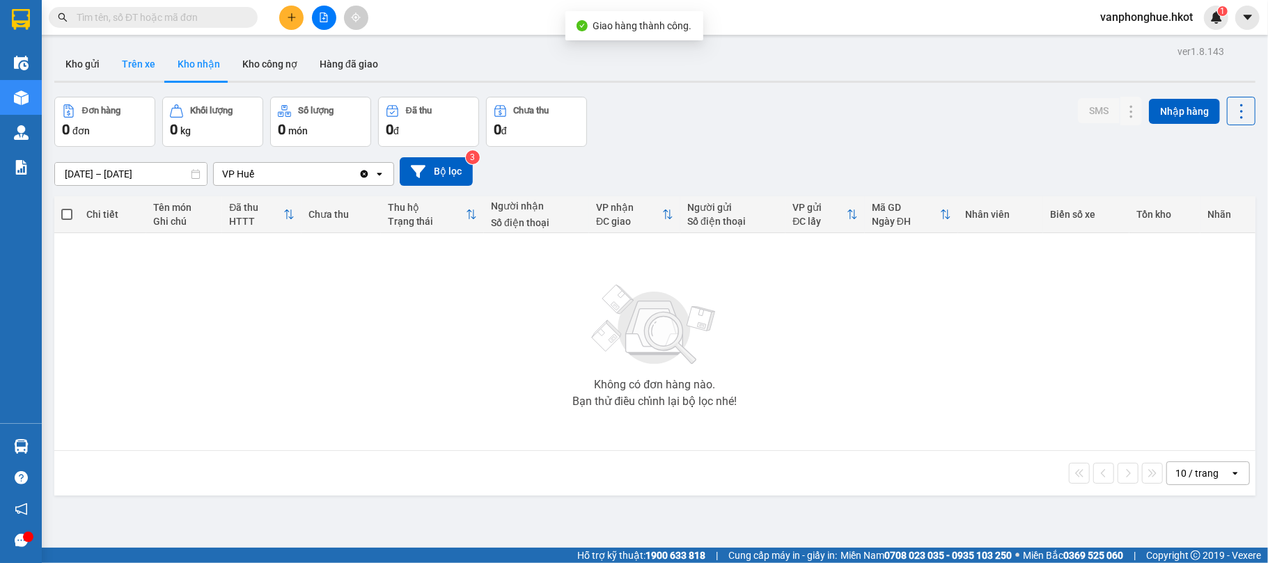
click at [136, 62] on button "Trên xe" at bounding box center [139, 63] width 56 height 33
